Goal: Transaction & Acquisition: Purchase product/service

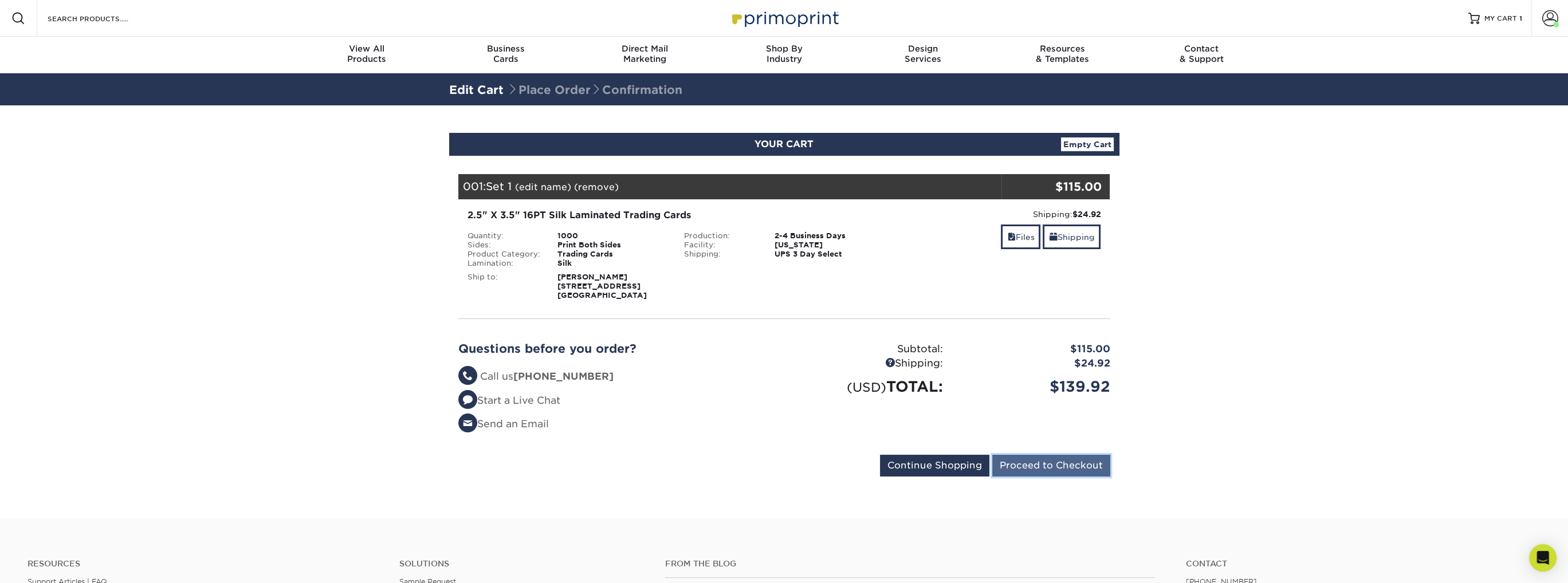
click at [796, 472] on input "Proceed to Checkout" at bounding box center [1051, 466] width 118 height 22
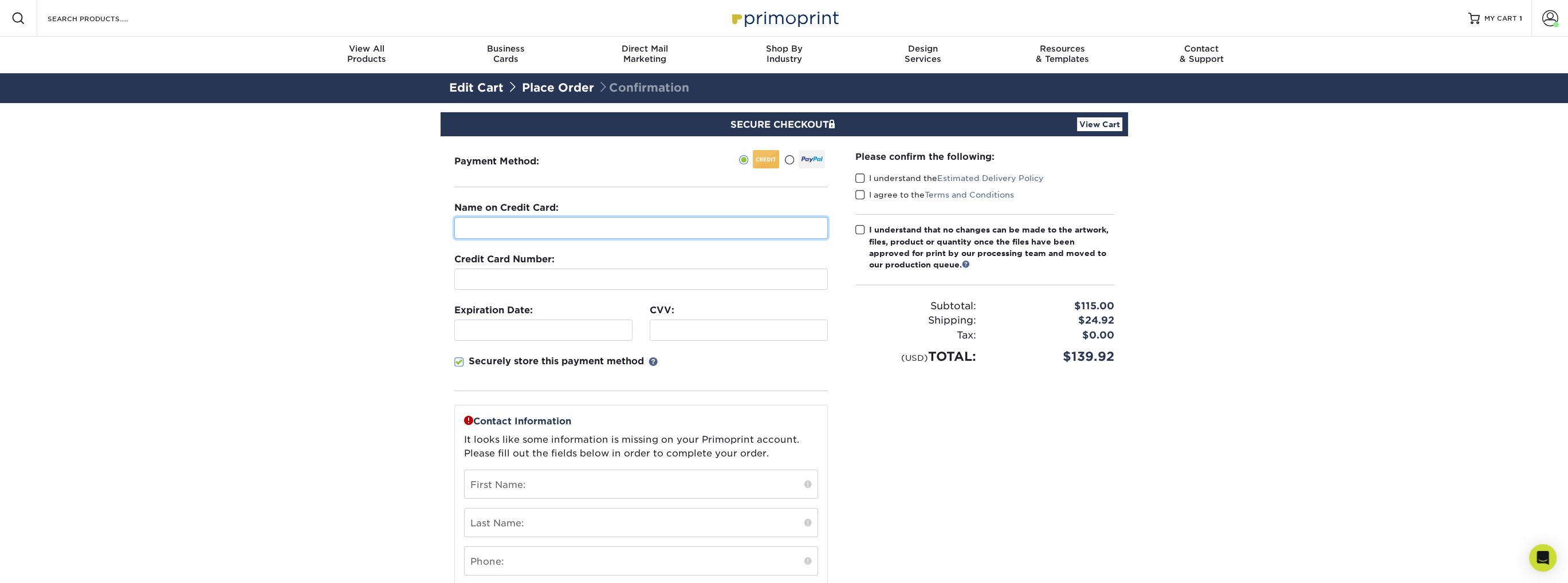
click at [548, 229] on input "text" at bounding box center [641, 228] width 374 height 22
type input "[PERSON_NAME]"
click at [604, 337] on div at bounding box center [543, 330] width 178 height 21
click at [598, 335] on div at bounding box center [543, 330] width 178 height 21
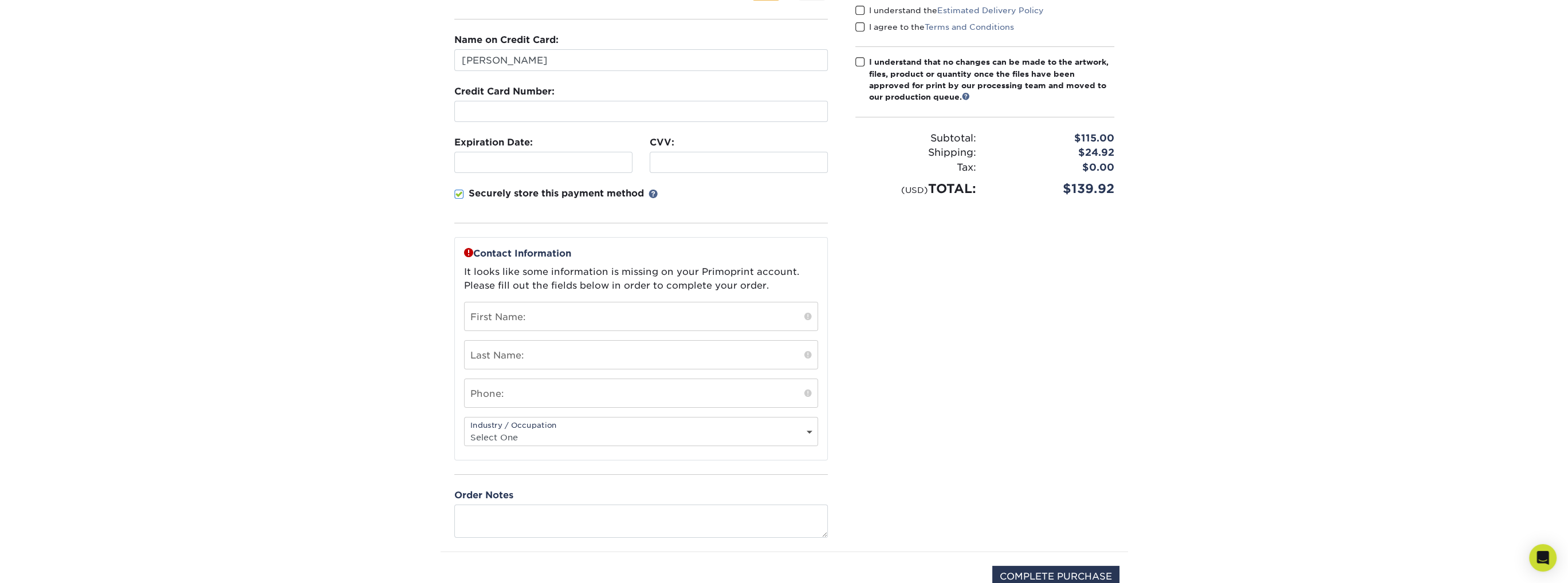
scroll to position [172, 0]
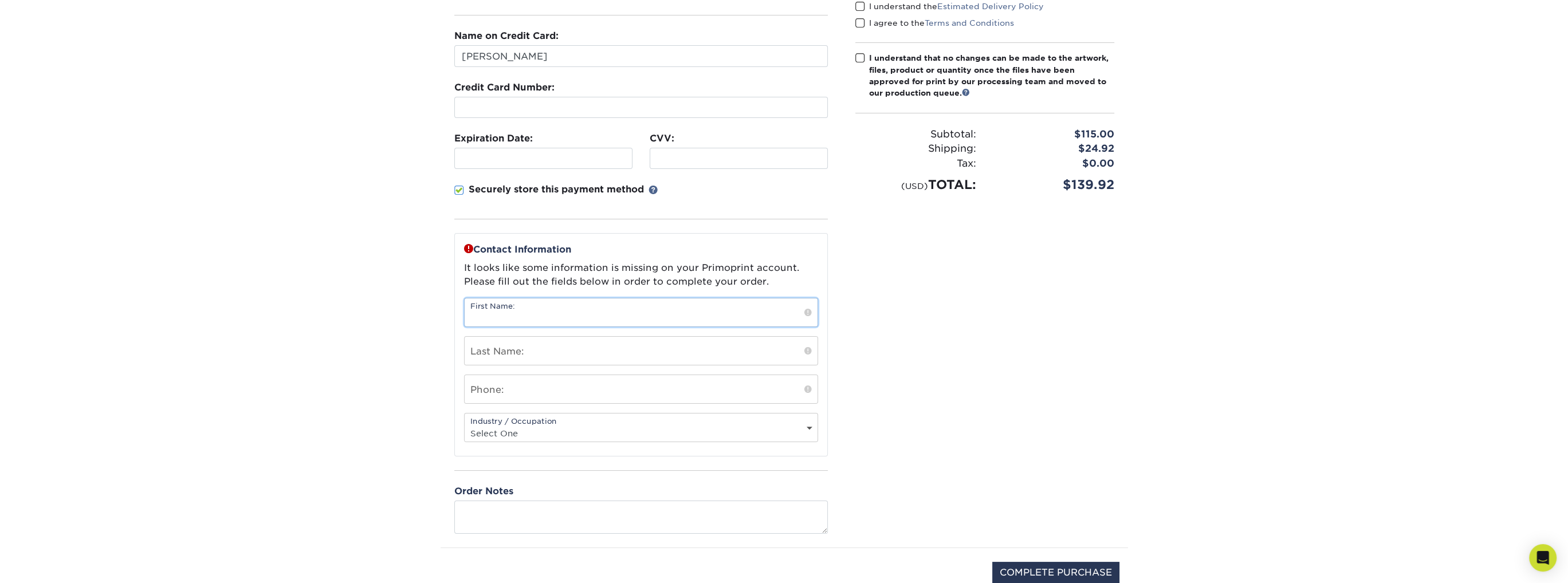
click at [553, 317] on input "text" at bounding box center [641, 312] width 353 height 28
type input "[PERSON_NAME]"
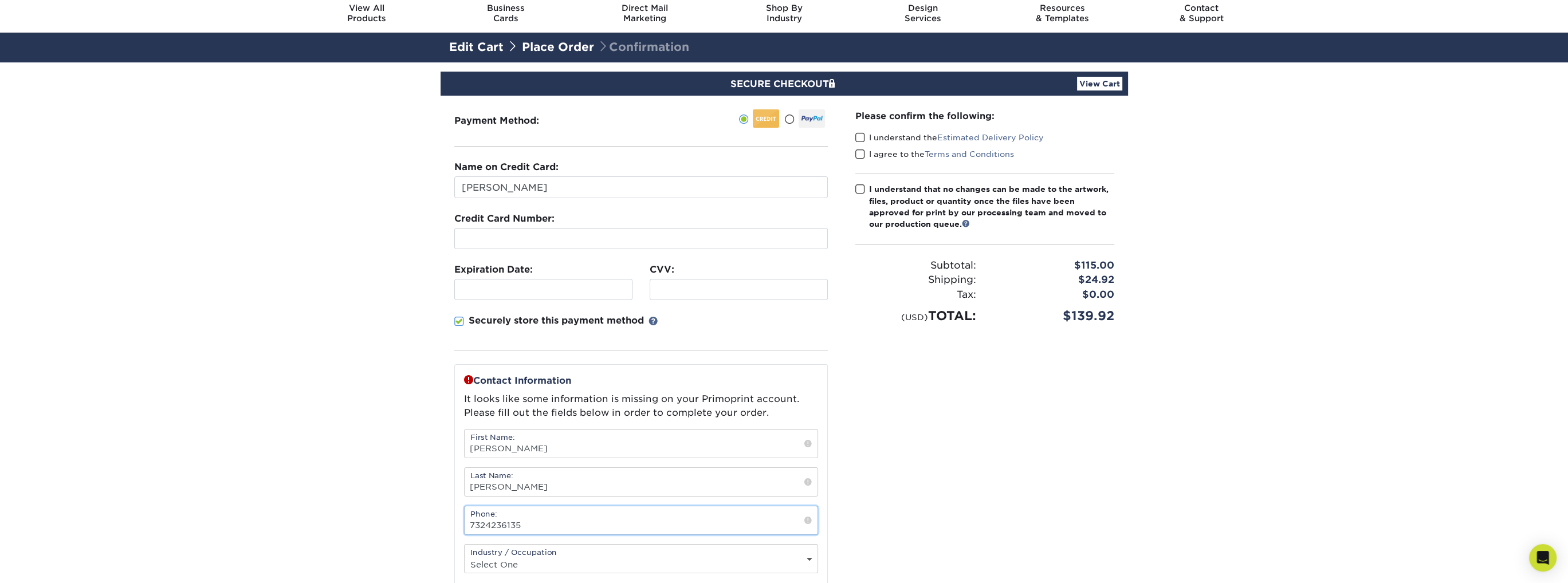
scroll to position [0, 0]
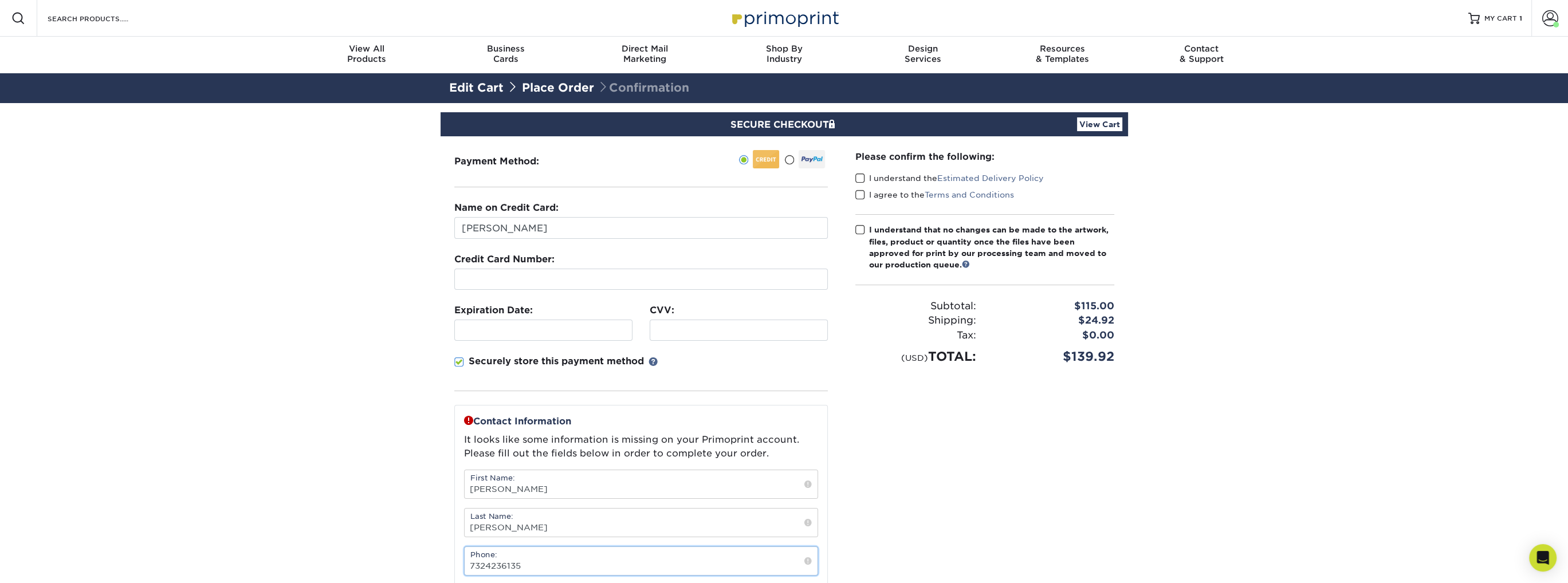
type input "7324236135"
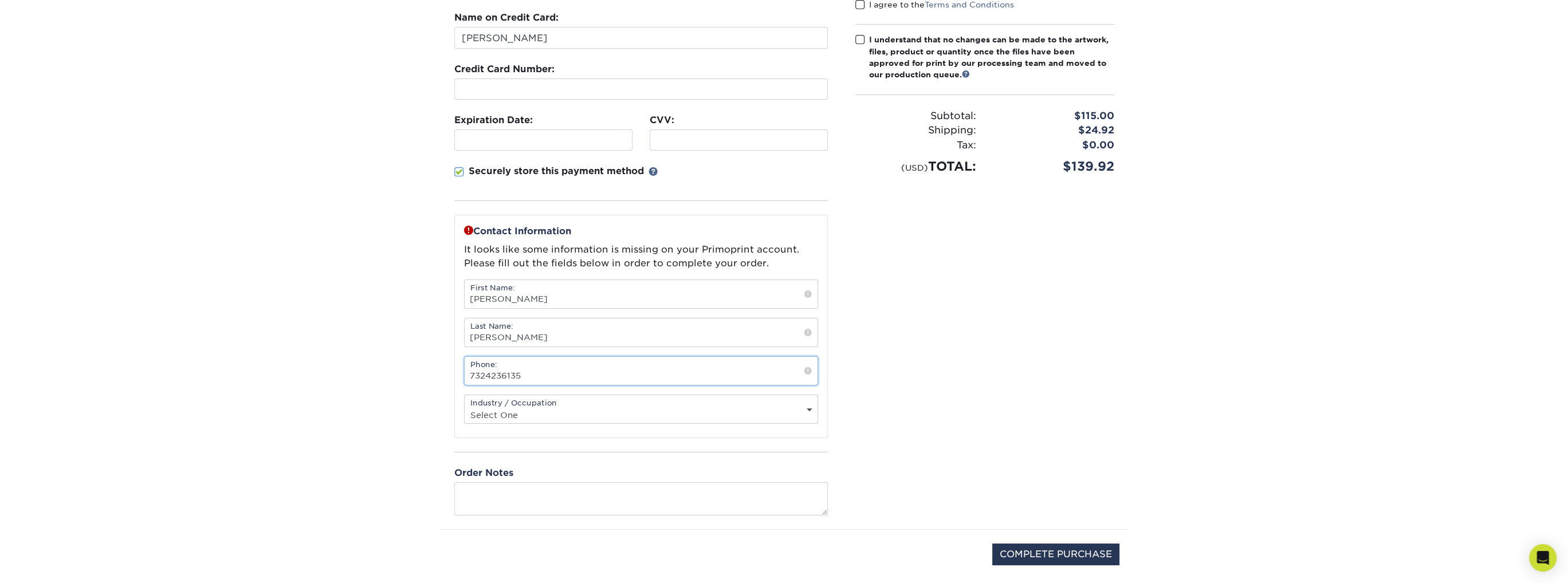
scroll to position [229, 0]
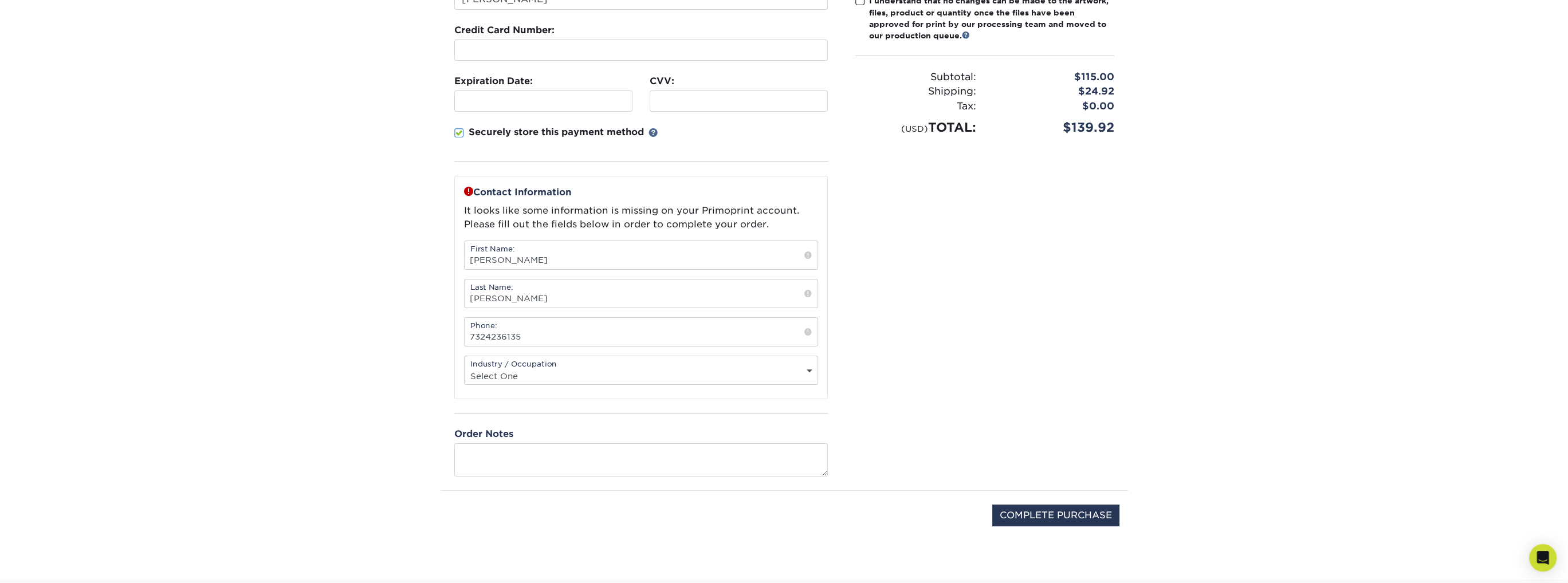
click at [538, 363] on div "Industry / Occupation Select One Administrative Executive Human Resources Const…" at bounding box center [641, 370] width 354 height 29
click at [536, 374] on select "Select One Administrative Executive Human Resources Construction Education Ente…" at bounding box center [641, 375] width 353 height 16
select select "21"
click at [464, 368] on select "Select One Administrative Executive Human Resources Construction Education Ente…" at bounding box center [641, 375] width 353 height 16
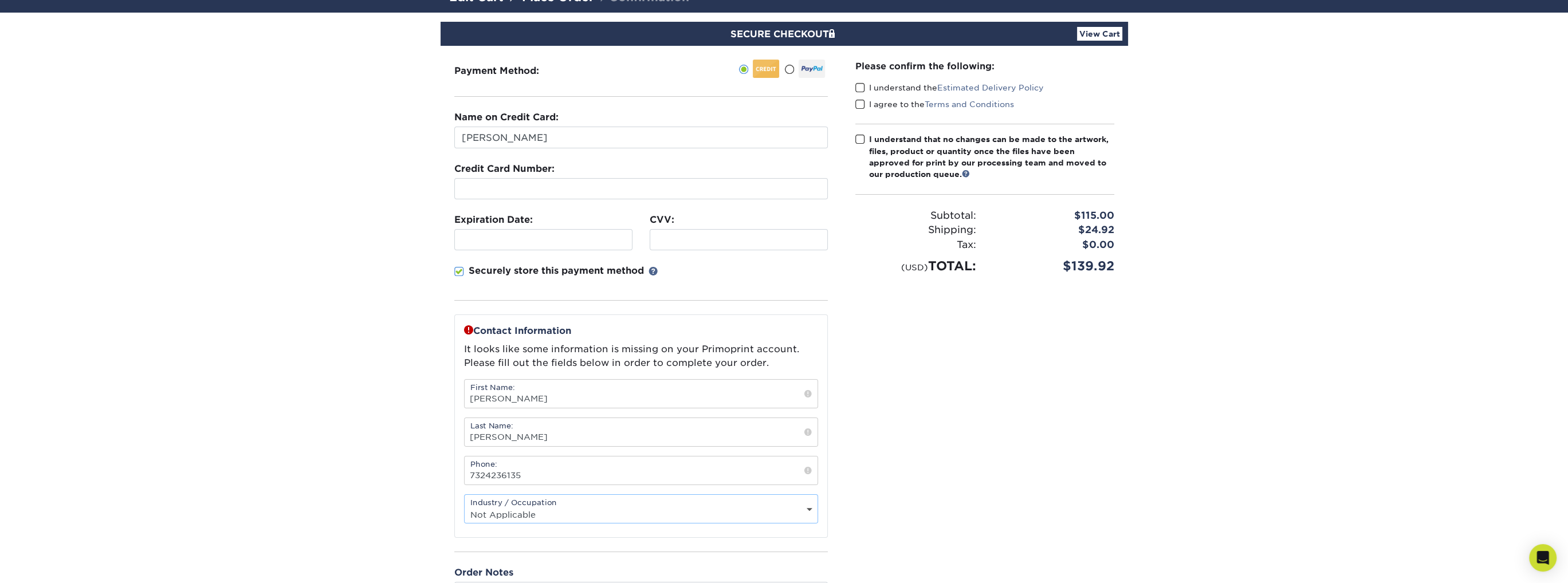
scroll to position [57, 0]
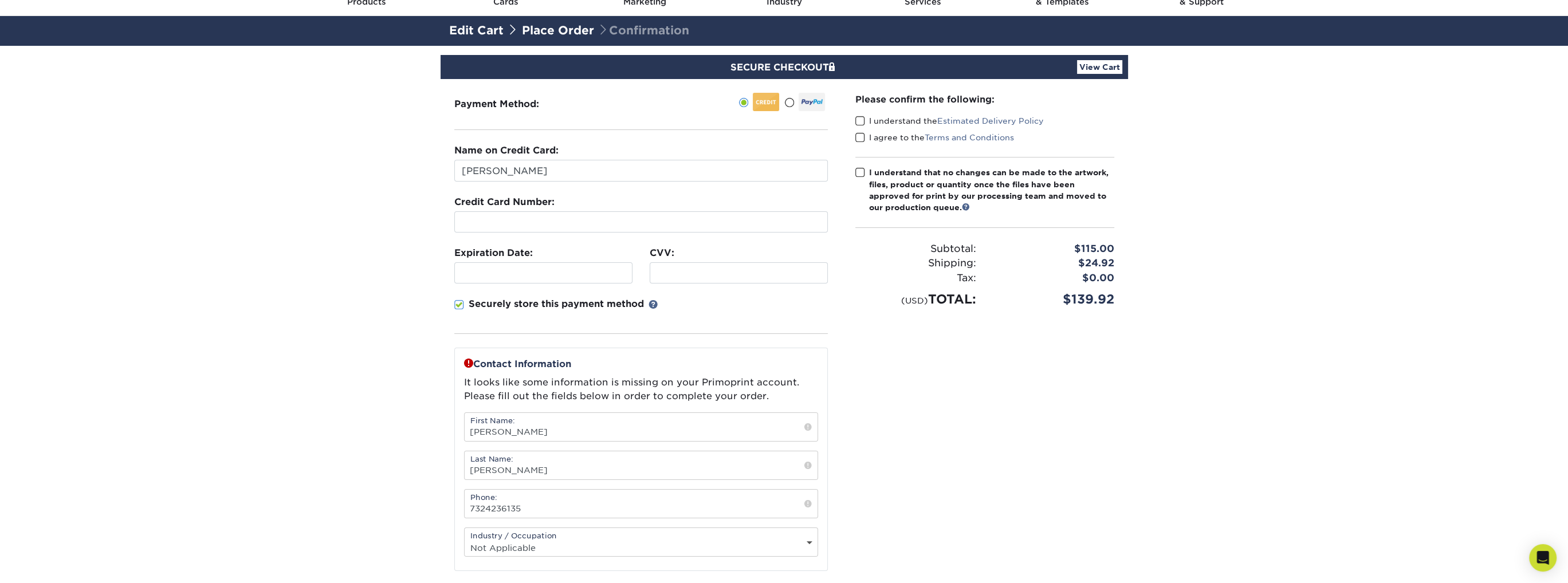
click at [859, 119] on span at bounding box center [860, 121] width 10 height 11
click at [0, 0] on input "I understand the Estimated Delivery Policy" at bounding box center [0, 0] width 0 height 0
click at [859, 133] on span at bounding box center [860, 138] width 10 height 11
click at [0, 0] on input "I agree to the Terms and Conditions" at bounding box center [0, 0] width 0 height 0
click at [869, 172] on div "I understand that no changes can be made to the artwork, files, product or quan…" at bounding box center [992, 190] width 245 height 47
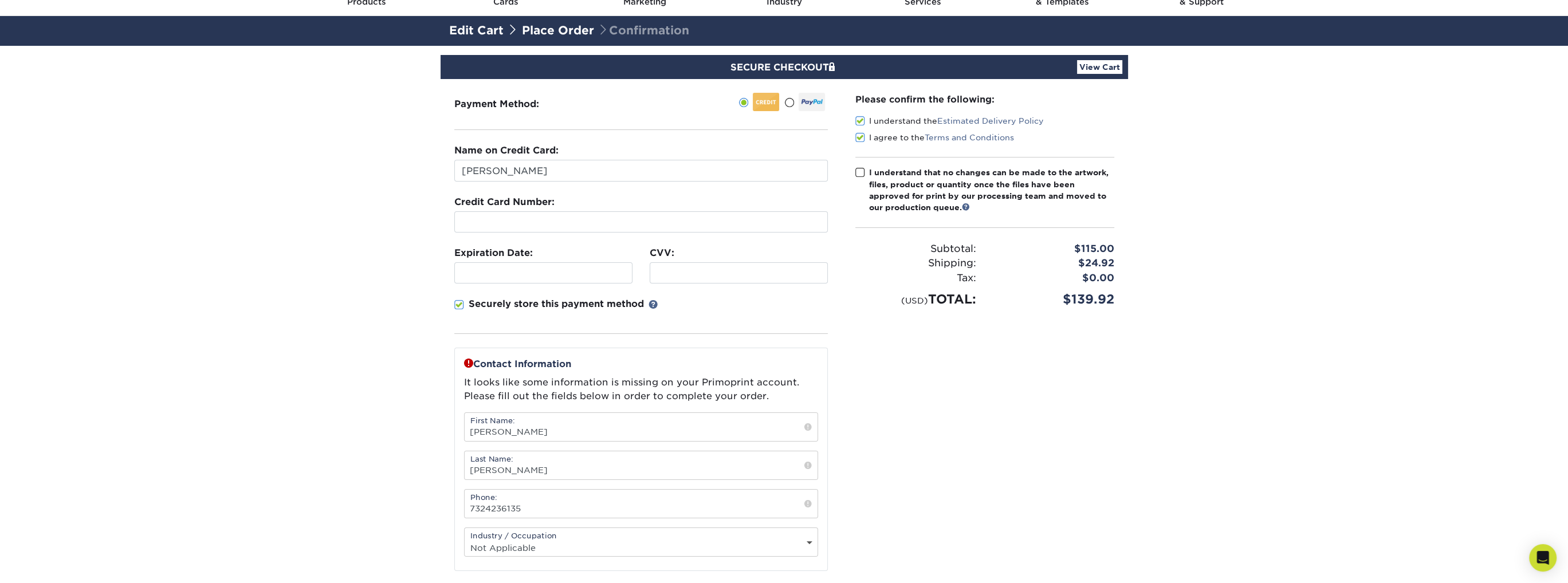
click at [0, 0] on input "I understand that no changes can be made to the artwork, files, product or quan…" at bounding box center [0, 0] width 0 height 0
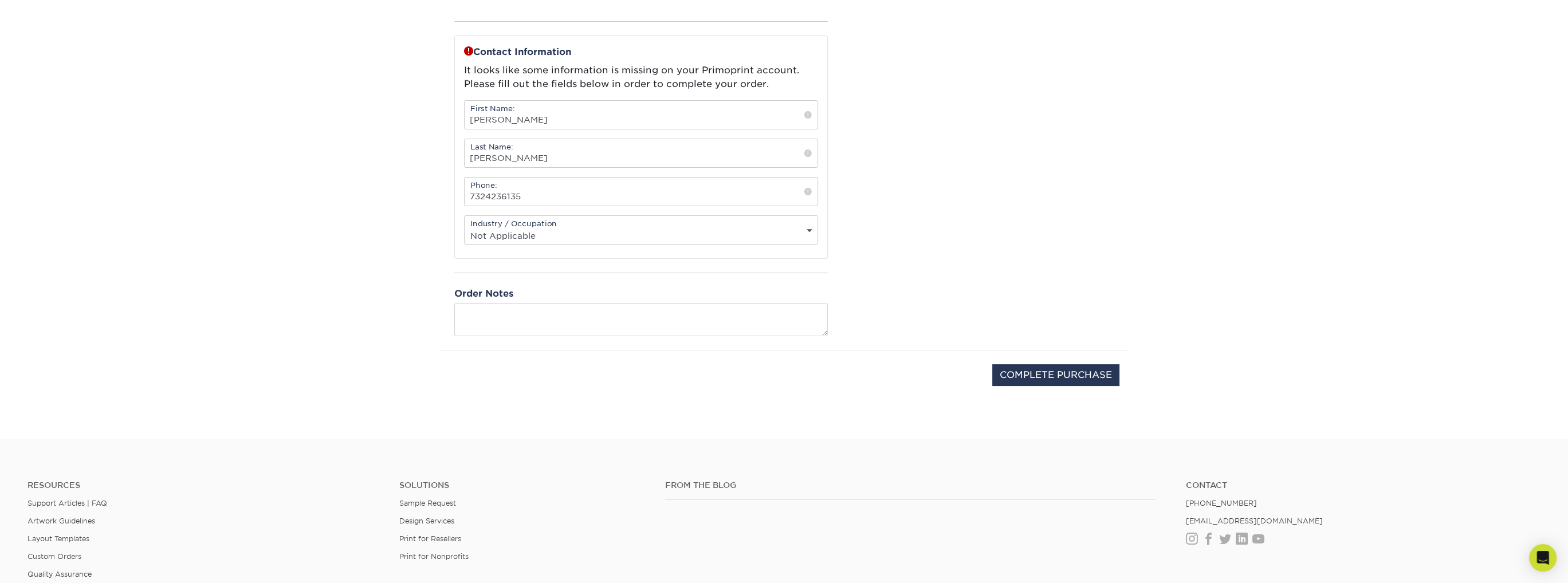
scroll to position [515, 0]
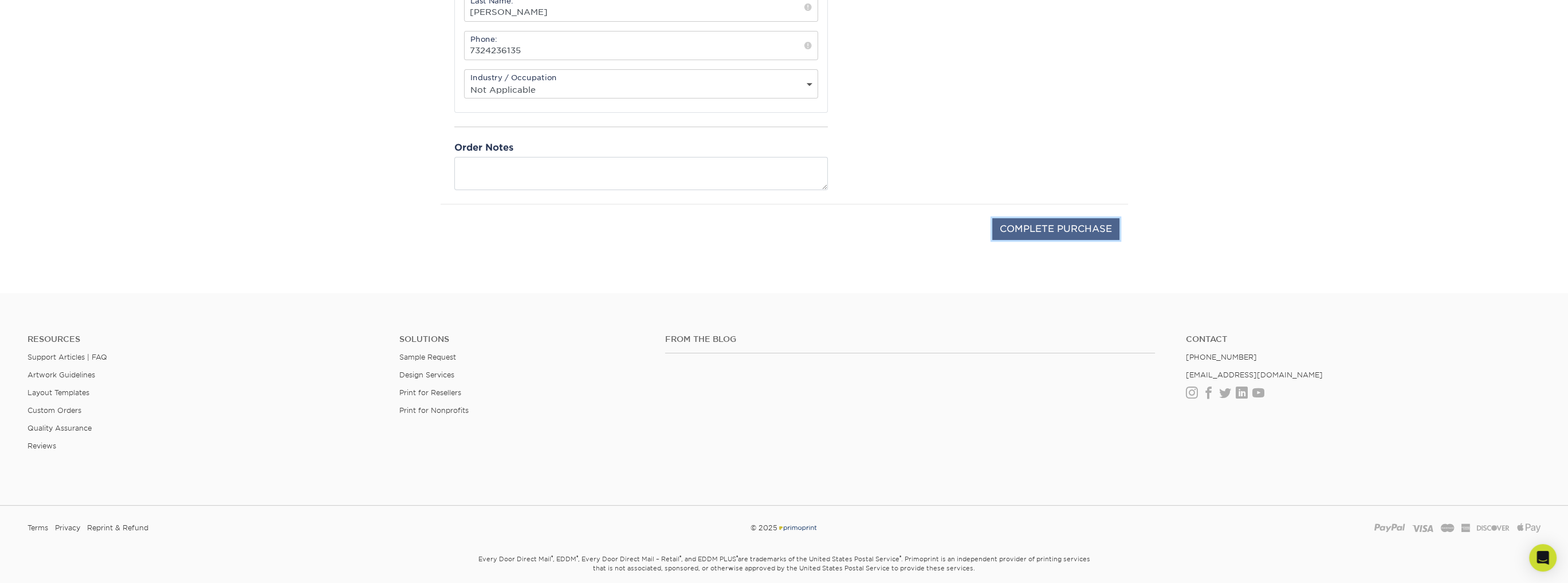
click at [1020, 226] on input "COMPLETE PURCHASE" at bounding box center [1055, 229] width 127 height 22
type input "PROCESSING, PLEASE WAIT..."
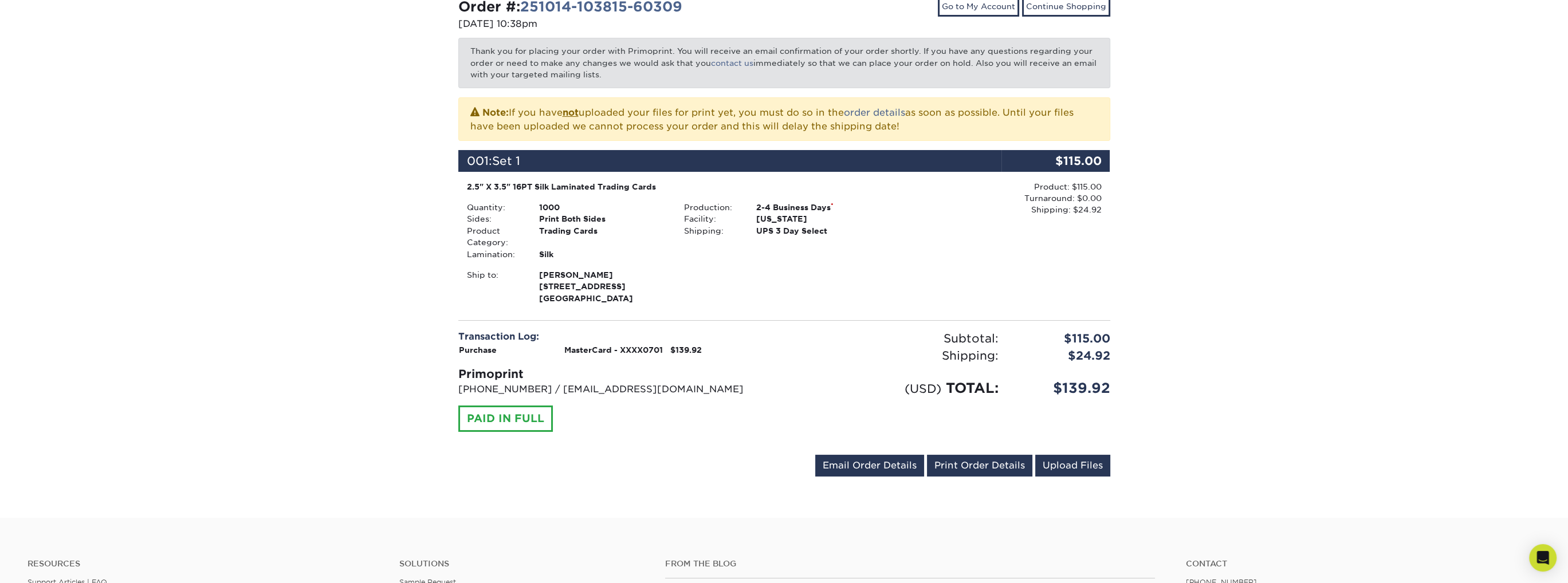
scroll to position [287, 0]
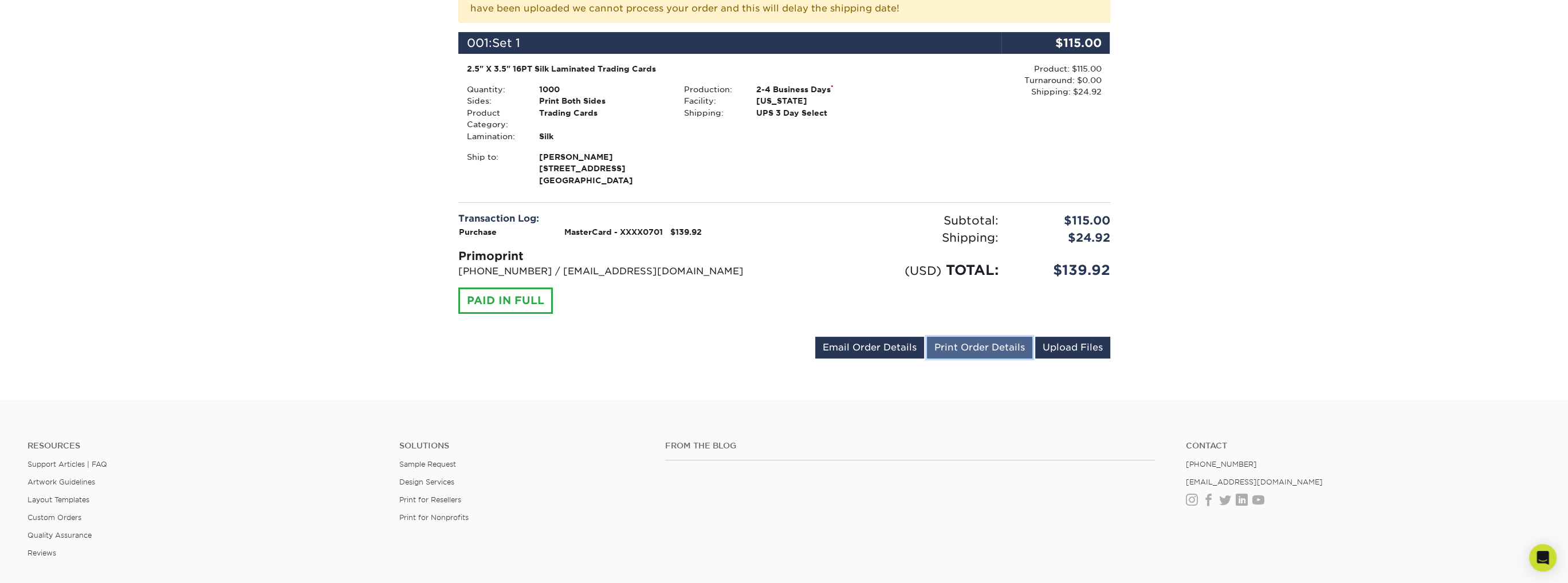
click at [969, 345] on link "Print Order Details" at bounding box center [979, 347] width 105 height 22
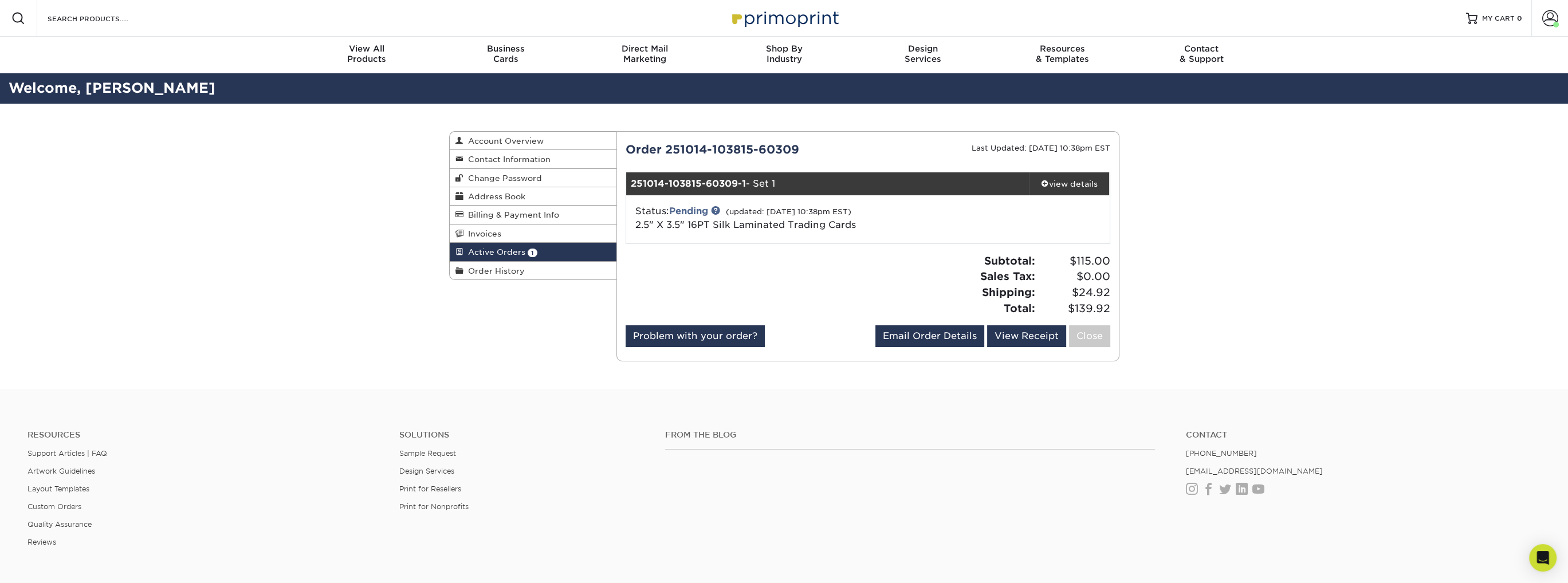
click at [828, 180] on div "251014-103815-60309-1 - Set 1" at bounding box center [828, 184] width 403 height 23
click at [1063, 189] on link "view details" at bounding box center [1069, 184] width 81 height 23
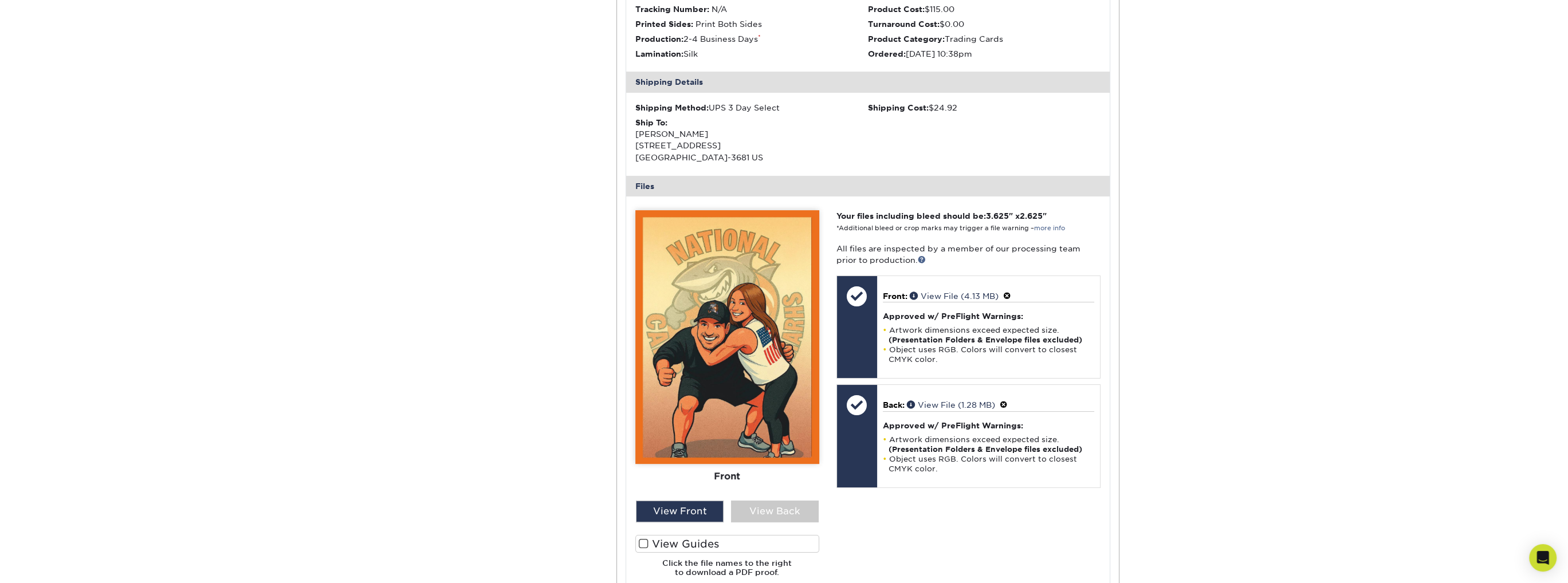
scroll to position [287, 0]
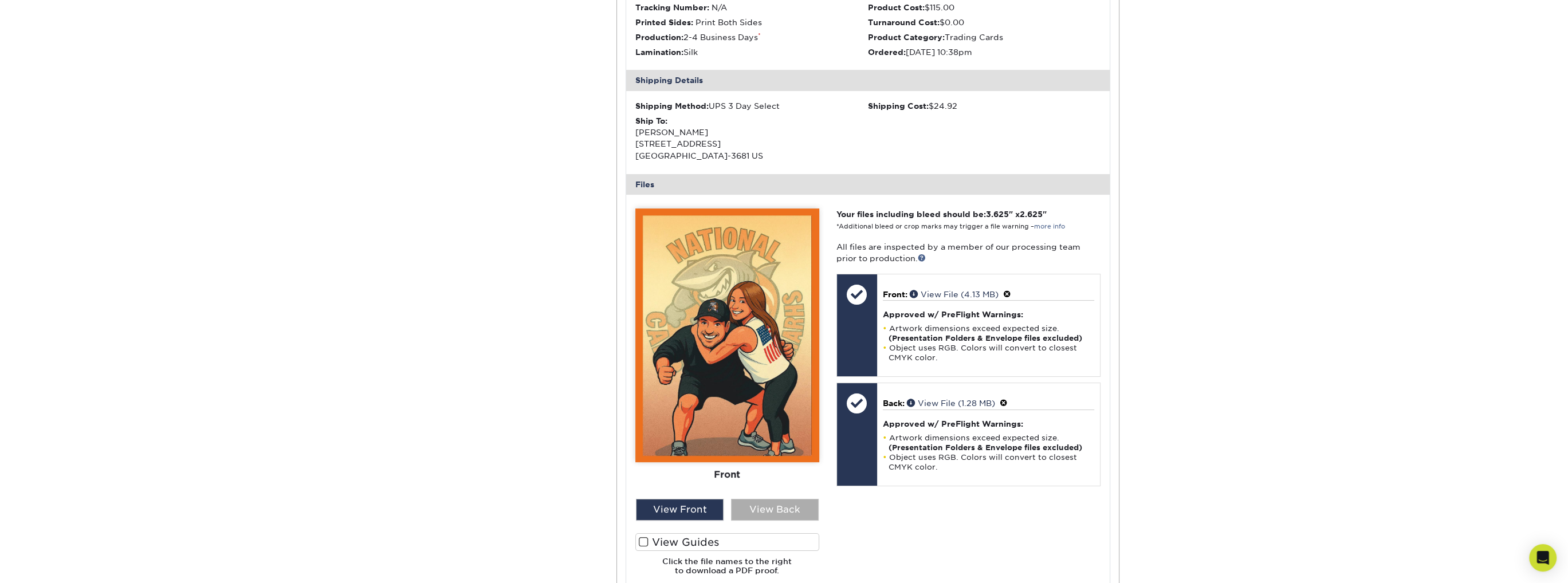
click at [769, 507] on div "View Back" at bounding box center [775, 510] width 88 height 22
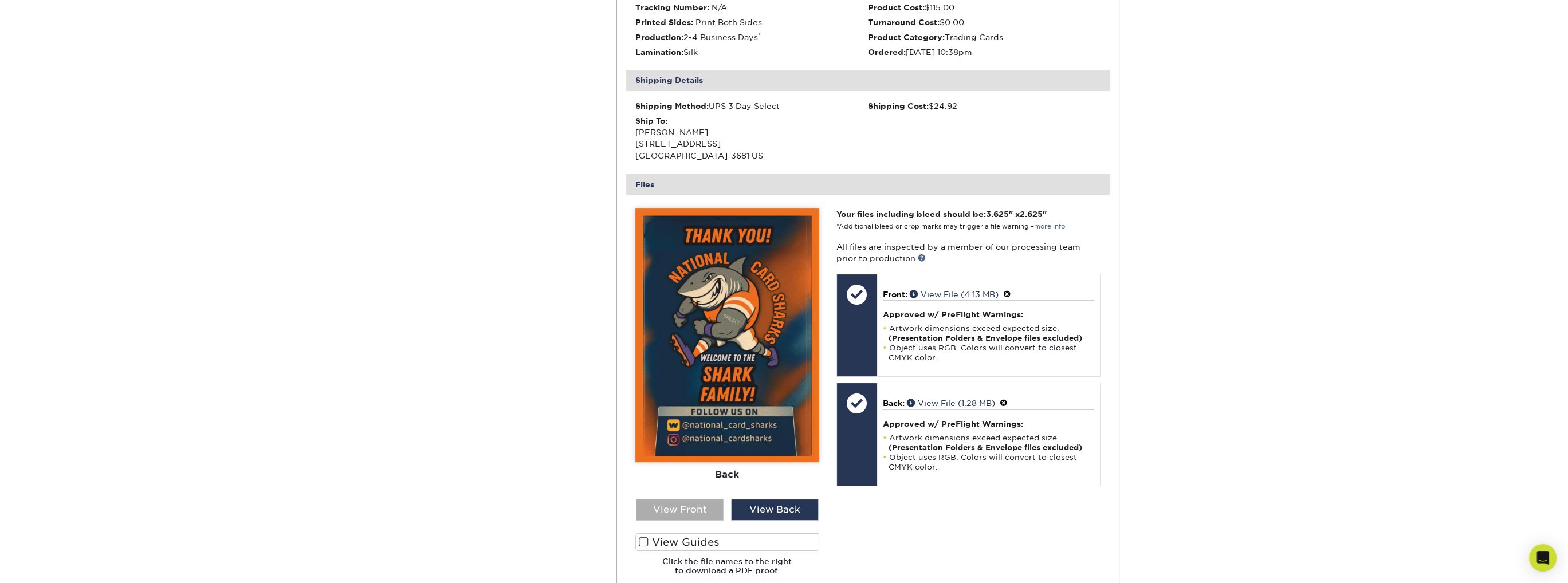
click at [683, 517] on div "View Front" at bounding box center [680, 510] width 88 height 22
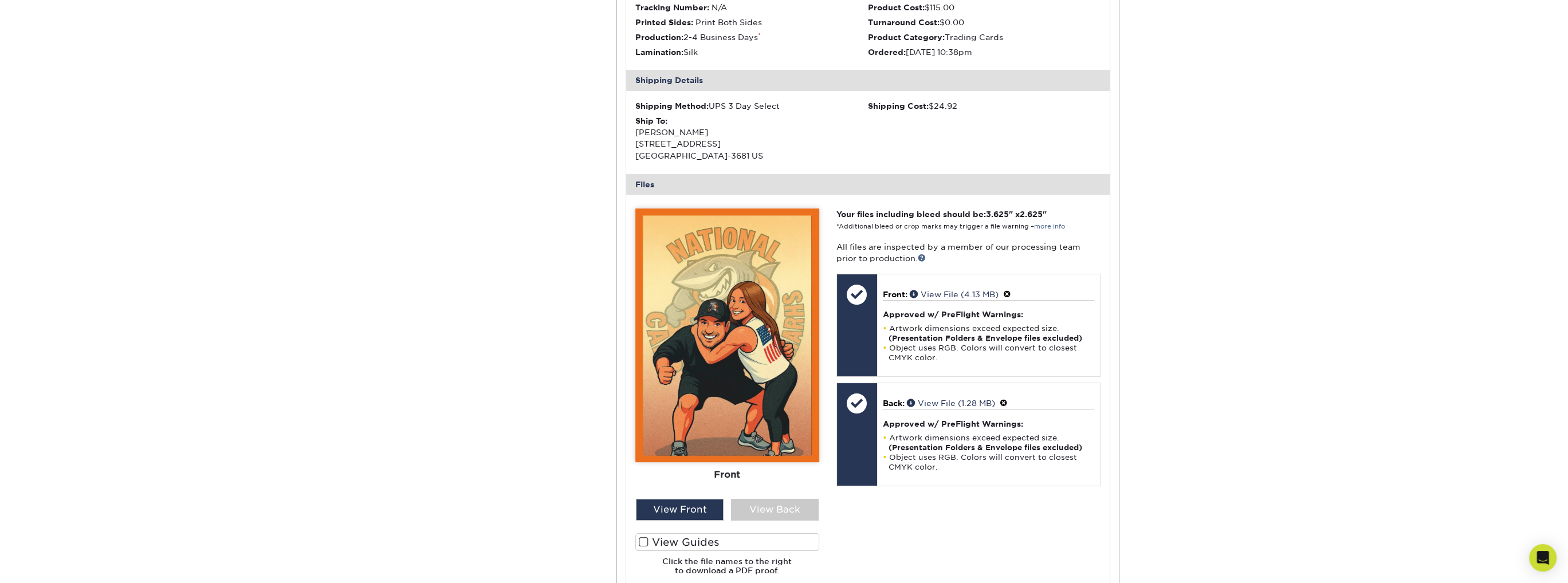
click at [511, 292] on div "Active Orders Account Overview Contact Information Change Password Address Book…" at bounding box center [784, 281] width 687 height 927
click at [751, 504] on div "View Back" at bounding box center [775, 510] width 88 height 22
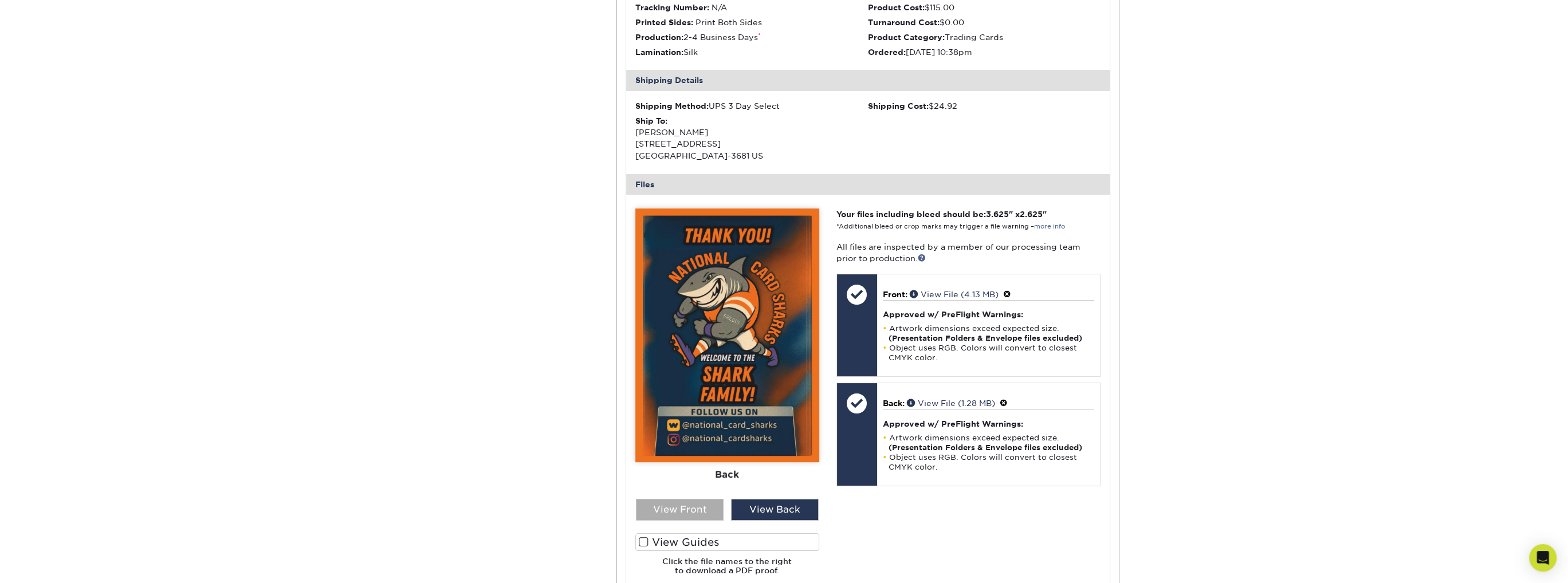
click at [691, 516] on div "View Front" at bounding box center [680, 510] width 88 height 22
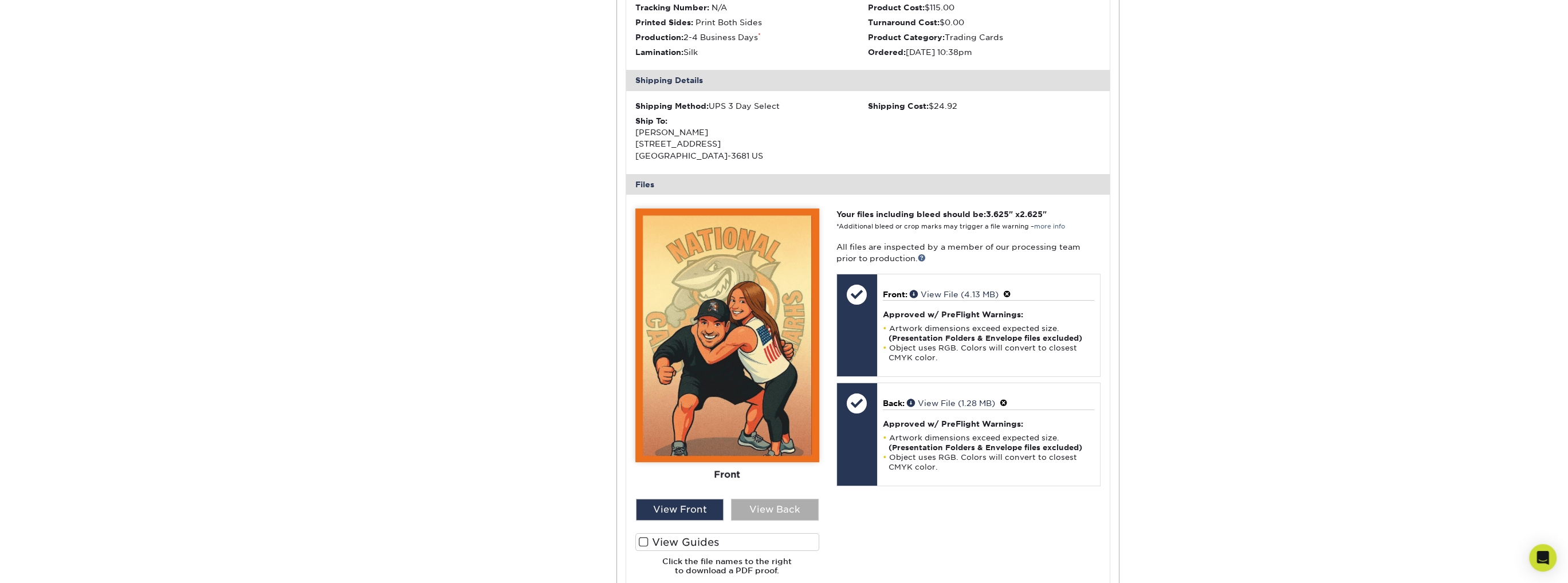
click at [763, 504] on div "View Back" at bounding box center [775, 510] width 88 height 22
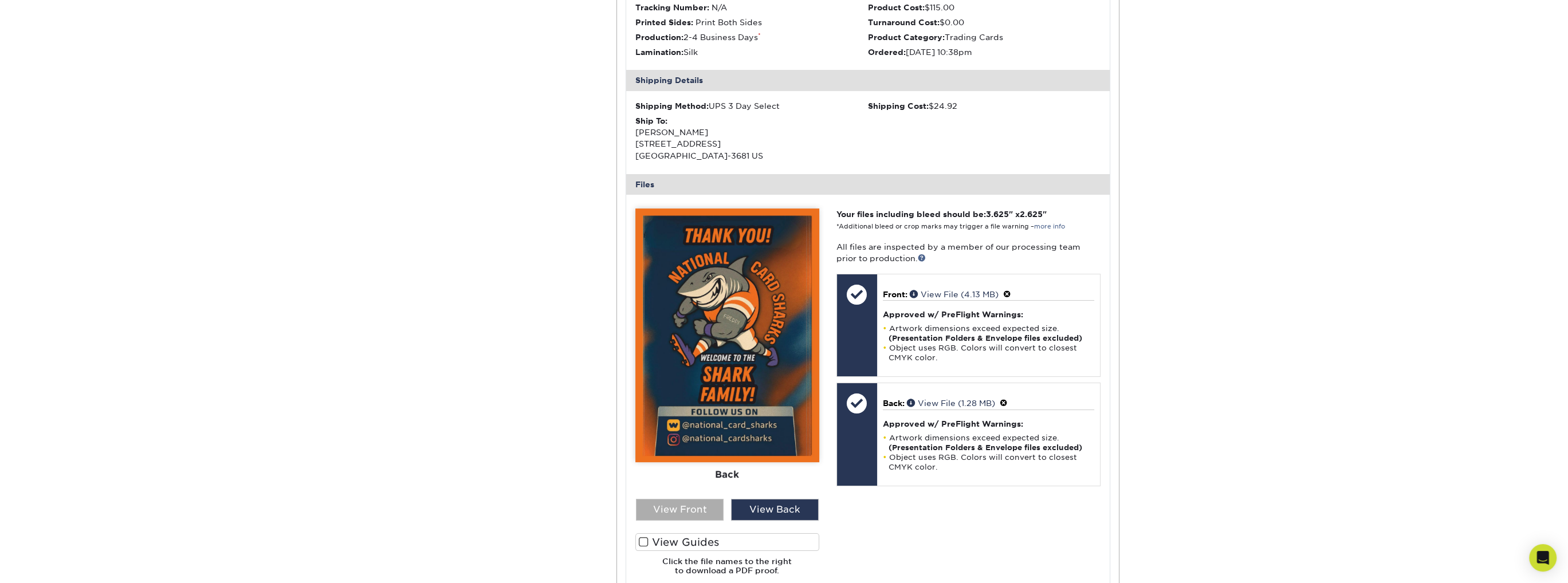
click at [682, 506] on div "View Front" at bounding box center [680, 510] width 88 height 22
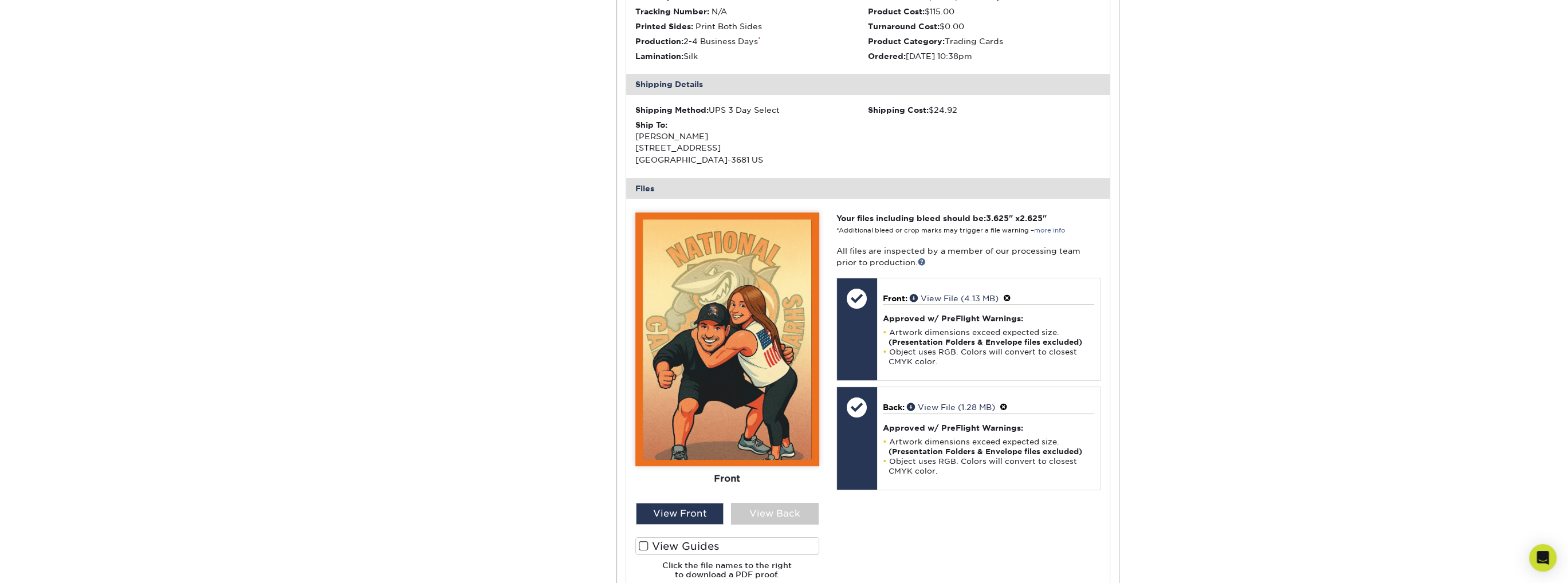
scroll to position [401, 0]
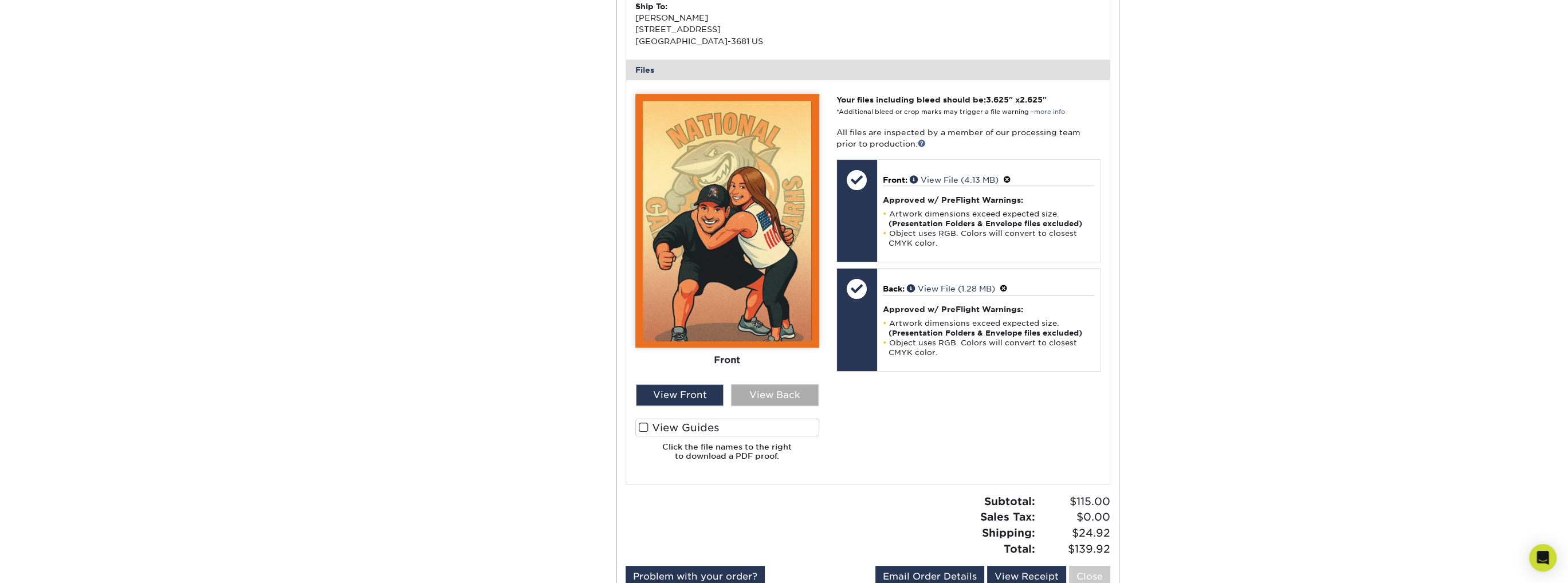
click at [756, 405] on div "View Back" at bounding box center [775, 396] width 88 height 22
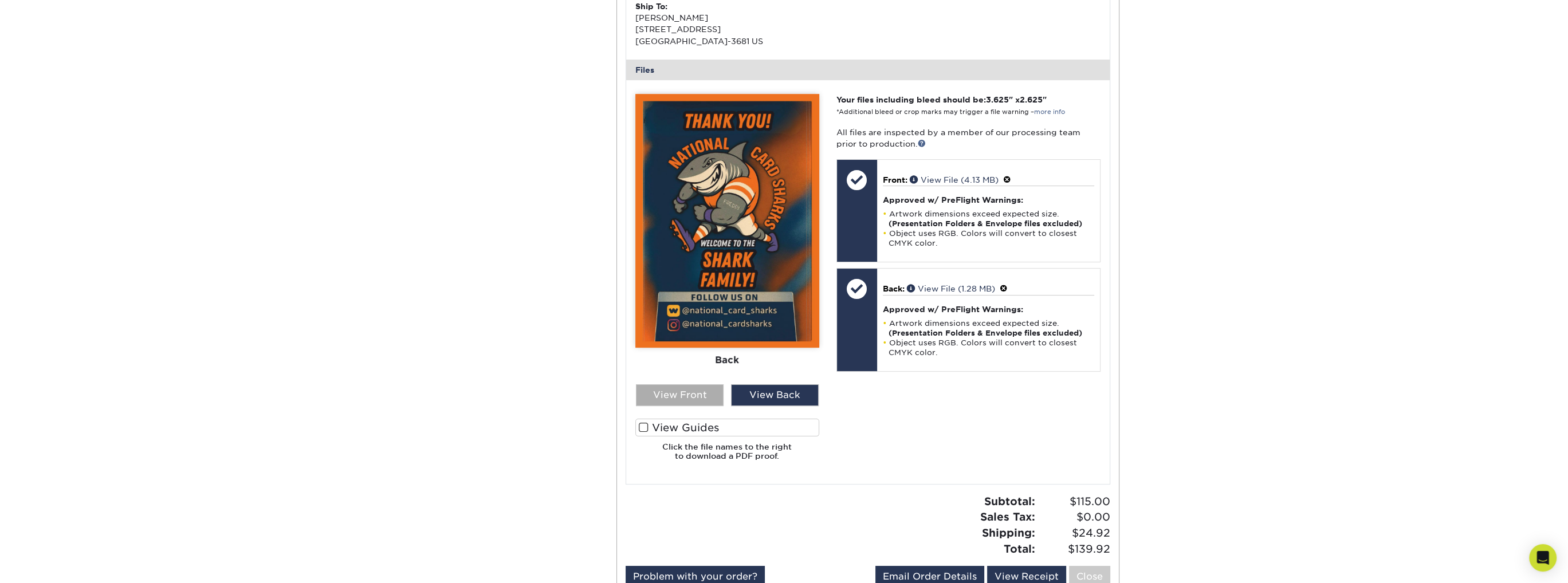
click at [669, 393] on div "View Front" at bounding box center [680, 396] width 88 height 22
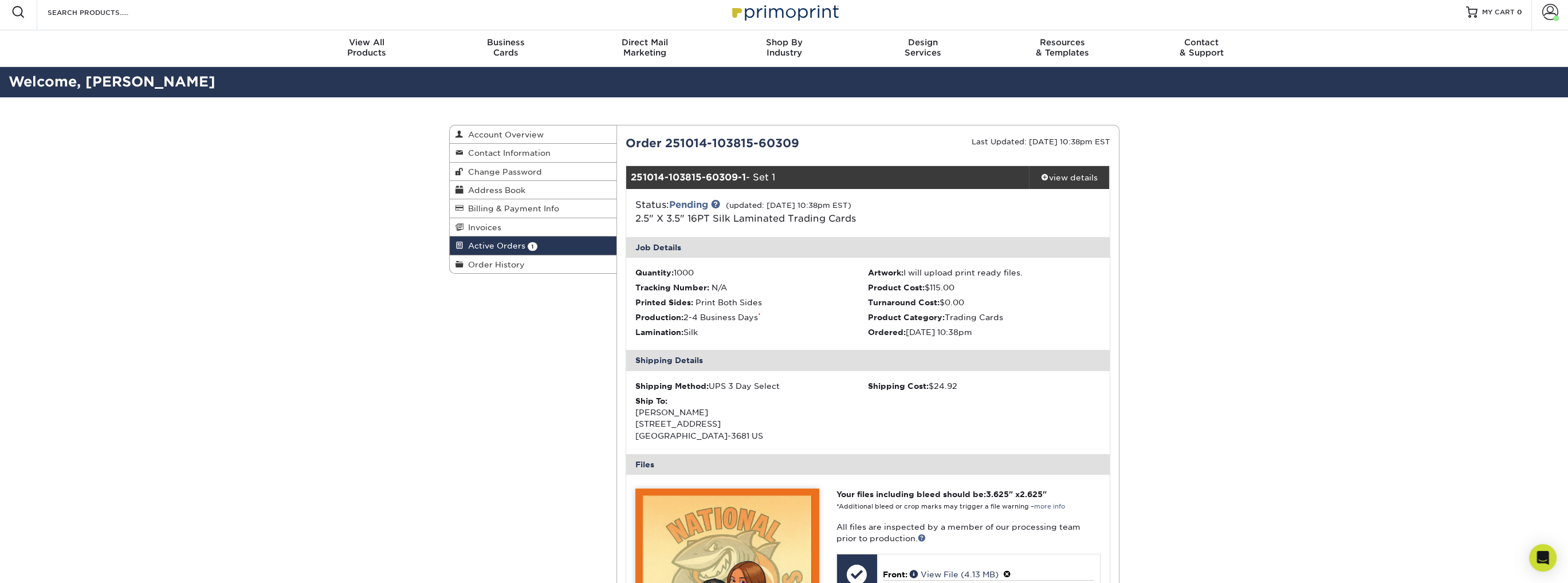
scroll to position [0, 0]
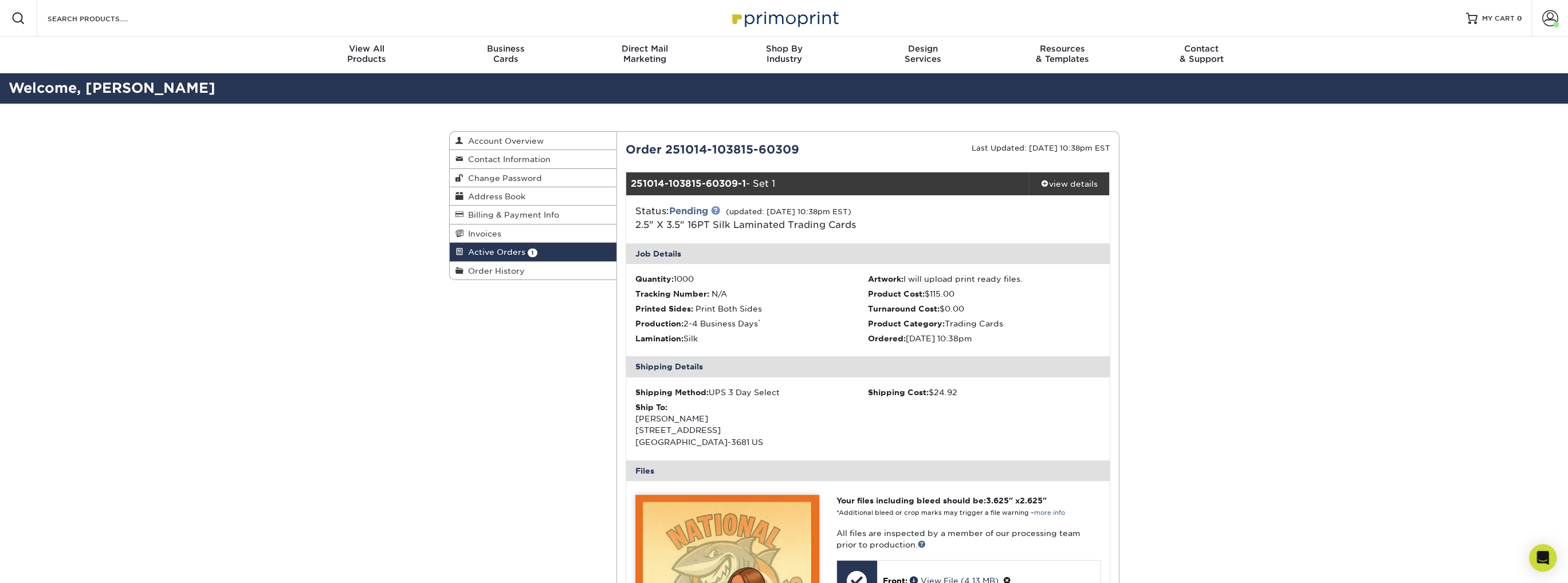
click at [719, 211] on link at bounding box center [715, 210] width 9 height 9
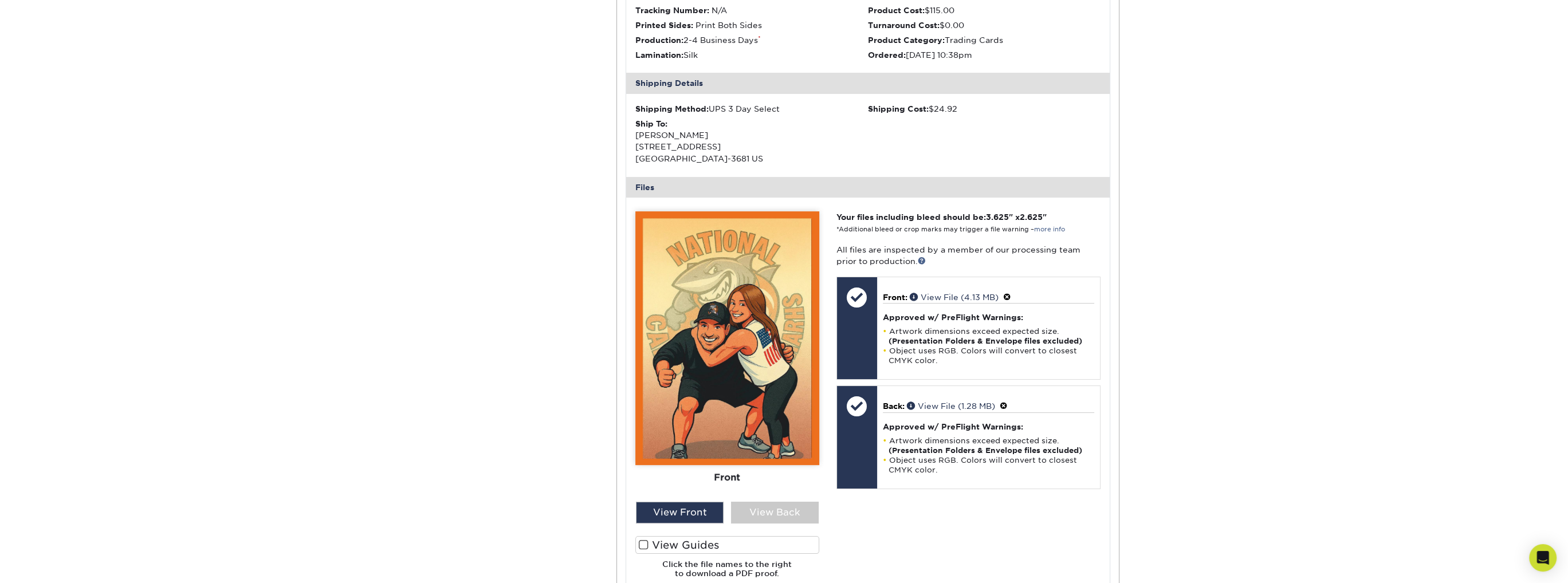
scroll to position [287, 0]
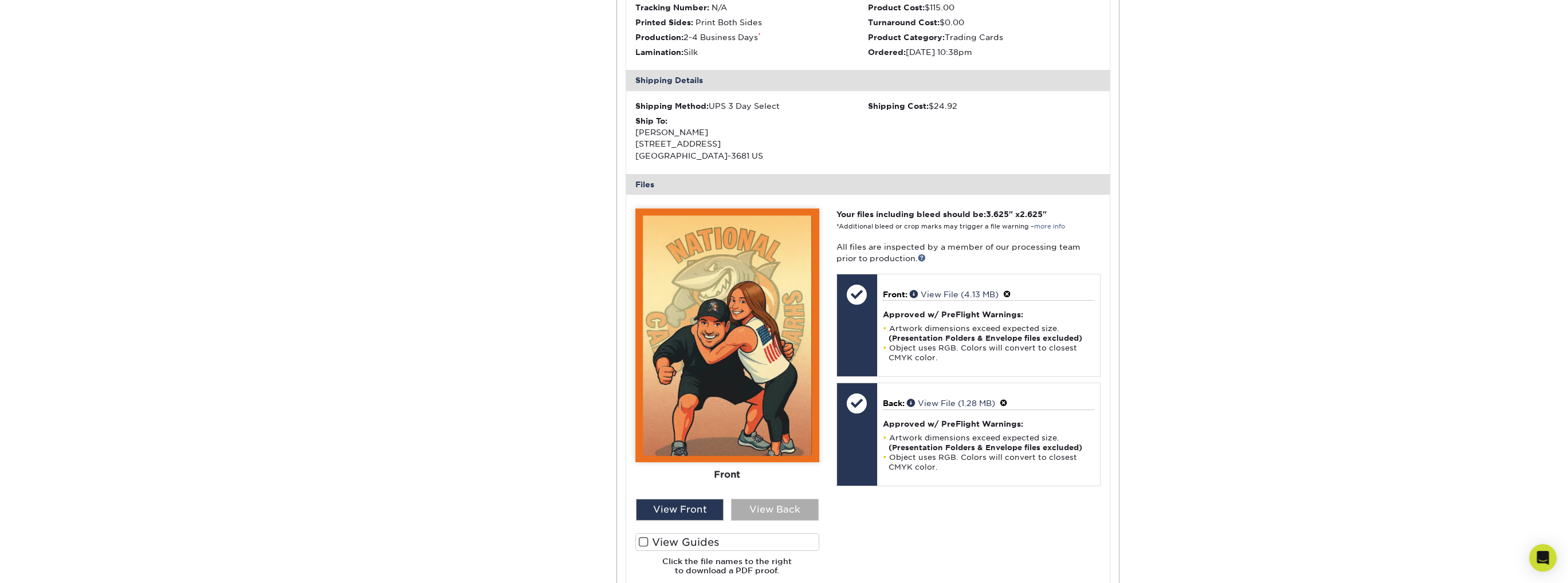
click at [775, 504] on div "View Back" at bounding box center [775, 510] width 88 height 22
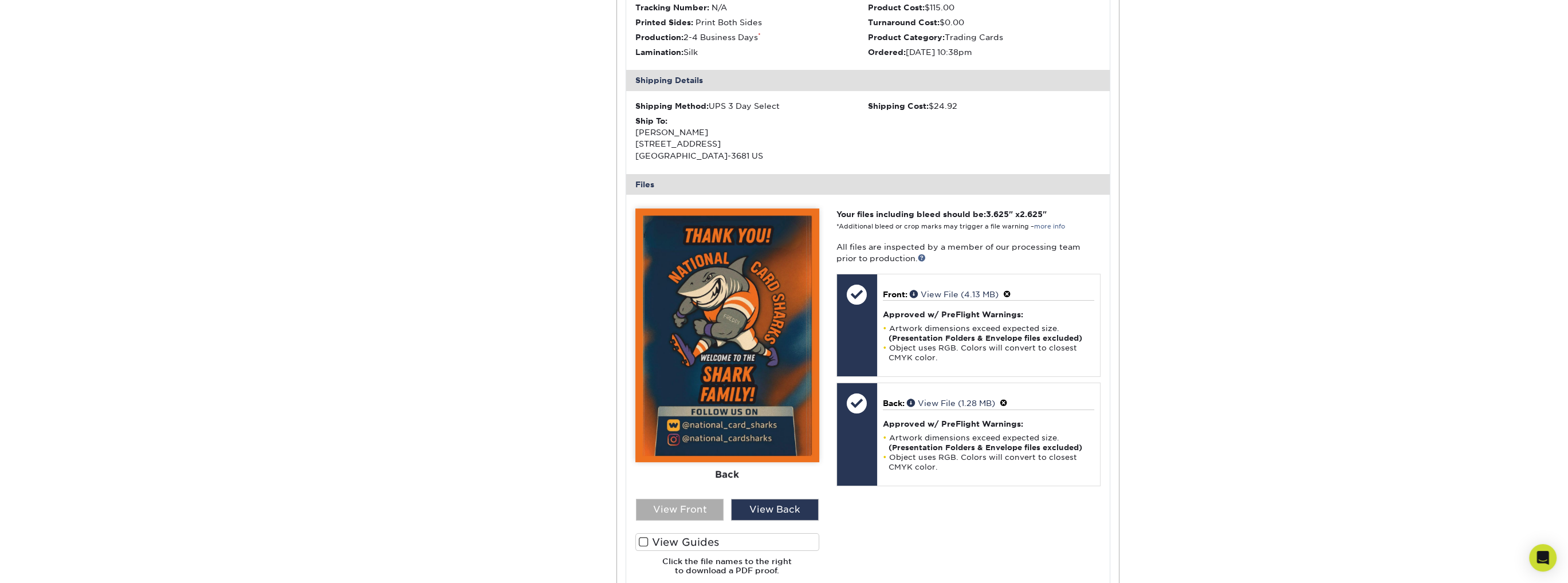
click at [681, 514] on div "View Front" at bounding box center [680, 510] width 88 height 22
